Goal: Task Accomplishment & Management: Manage account settings

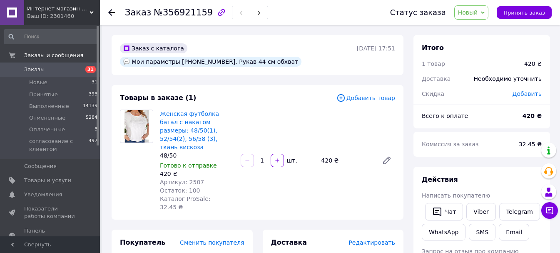
click at [41, 69] on span "Заказы" at bounding box center [34, 69] width 20 height 7
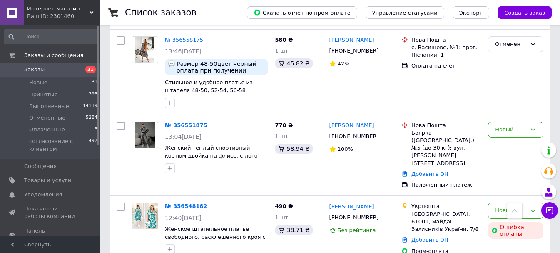
scroll to position [1874, 0]
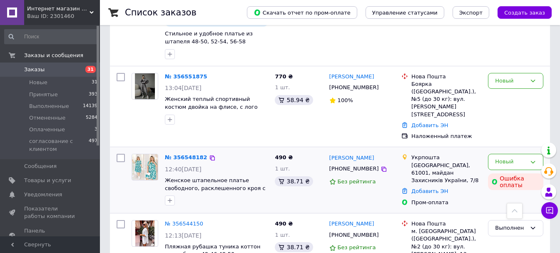
click at [182, 150] on div "№ 356548182 12:40[DATE] Женское штапельное платье свободного, расклешенного кро…" at bounding box center [217, 179] width 110 height 58
drag, startPoint x: 183, startPoint y: 59, endPoint x: 186, endPoint y: 64, distance: 5.4
click at [183, 153] on div "№ 356548182" at bounding box center [186, 158] width 44 height 10
click at [186, 154] on link "№ 356548182" at bounding box center [186, 157] width 42 height 6
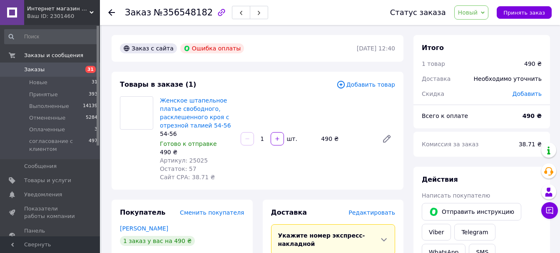
click at [481, 16] on span "Новый" at bounding box center [471, 12] width 35 height 14
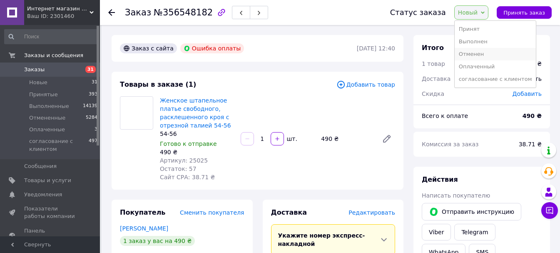
click at [482, 53] on li "Отменен" at bounding box center [496, 54] width 82 height 12
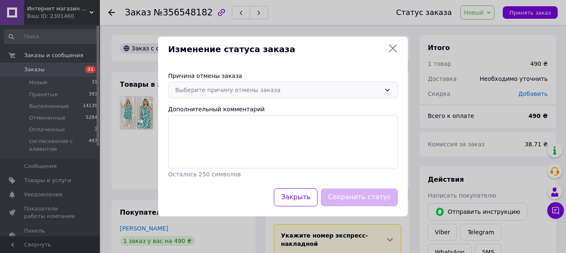
click at [220, 95] on div "Выберите причину отмены заказа" at bounding box center [283, 90] width 230 height 17
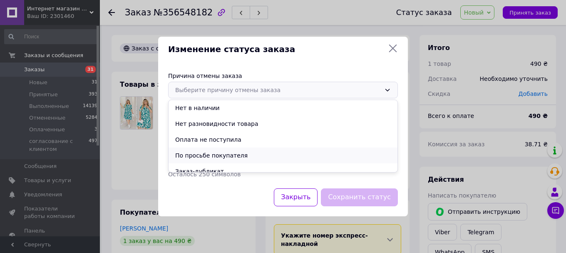
click at [216, 154] on li "По просьбе покупателя" at bounding box center [283, 155] width 229 height 16
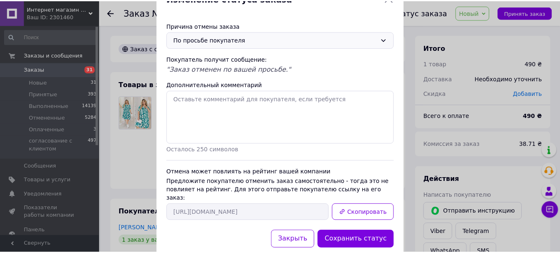
scroll to position [42, 0]
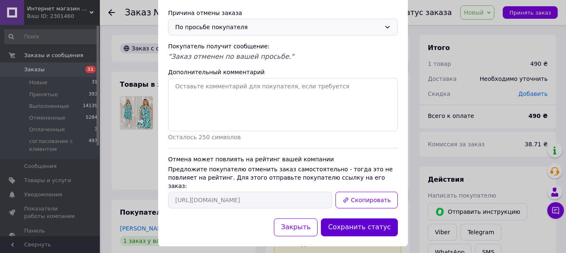
click at [378, 222] on button "Сохранить статус" at bounding box center [359, 227] width 77 height 18
